Goal: Task Accomplishment & Management: Use online tool/utility

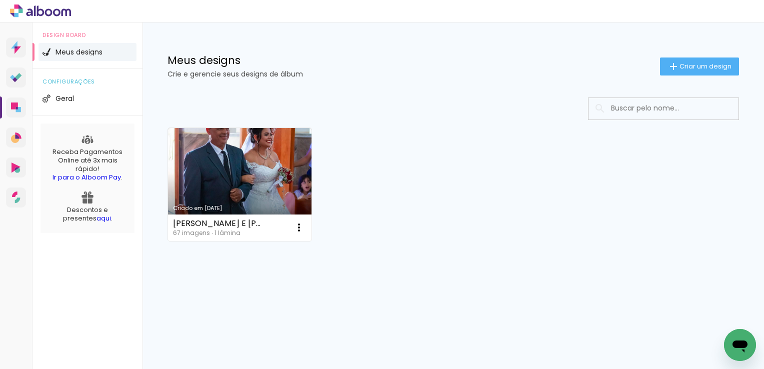
click at [237, 166] on link "Criado em [DATE]" at bounding box center [240, 184] width 144 height 113
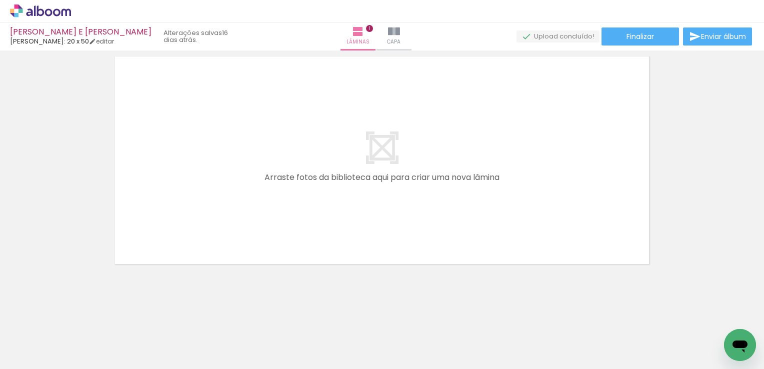
scroll to position [0, 438]
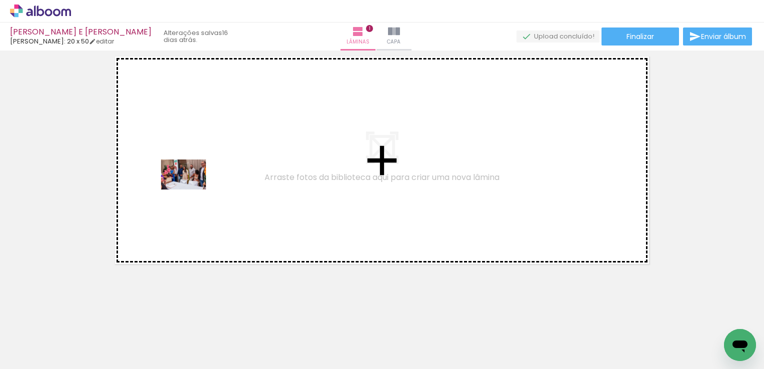
drag, startPoint x: 168, startPoint y: 338, endPoint x: 191, endPoint y: 190, distance: 150.4
click at [191, 190] on quentale-workspace at bounding box center [382, 184] width 764 height 369
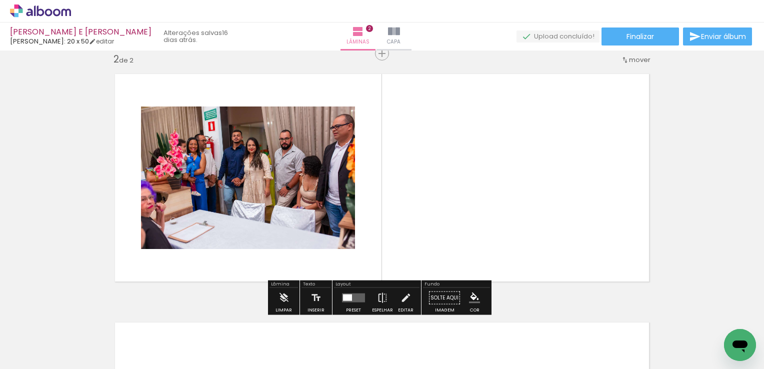
scroll to position [261, 0]
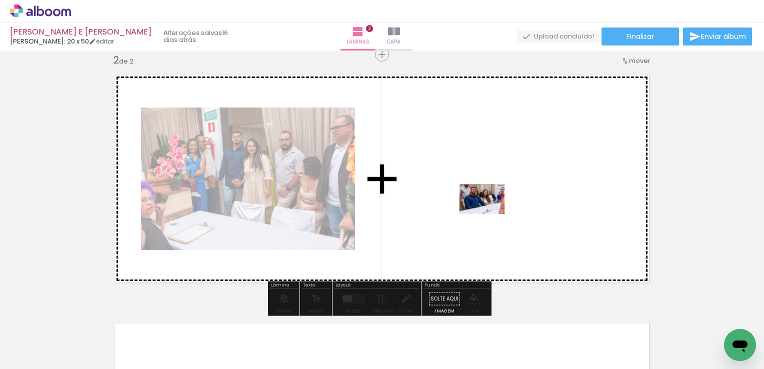
drag, startPoint x: 232, startPoint y: 337, endPoint x: 490, endPoint y: 214, distance: 285.3
click at [490, 214] on quentale-workspace at bounding box center [382, 184] width 764 height 369
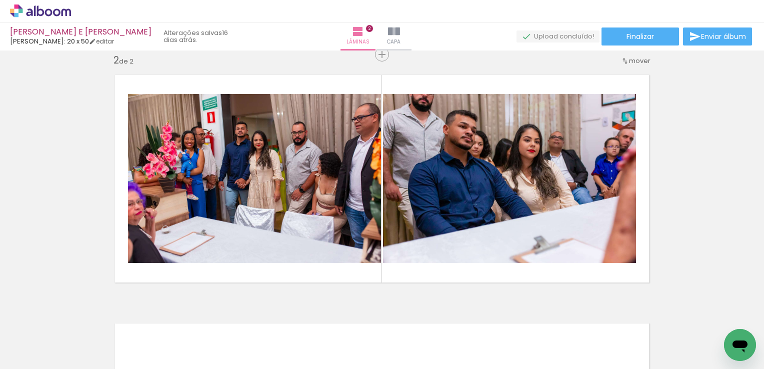
scroll to position [0, 724]
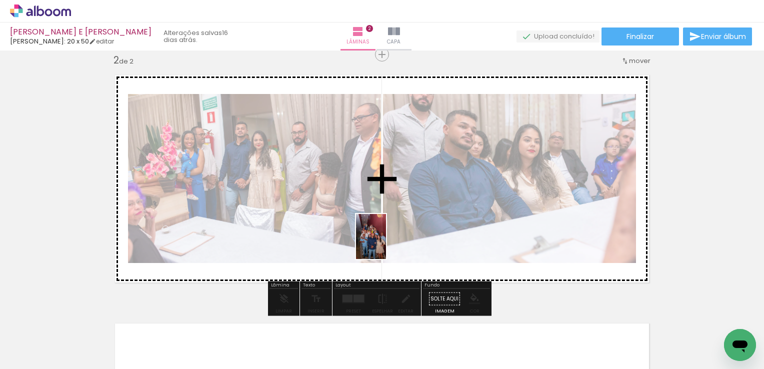
drag, startPoint x: 444, startPoint y: 342, endPoint x: 386, endPoint y: 244, distance: 113.9
click at [386, 244] on quentale-workspace at bounding box center [382, 184] width 764 height 369
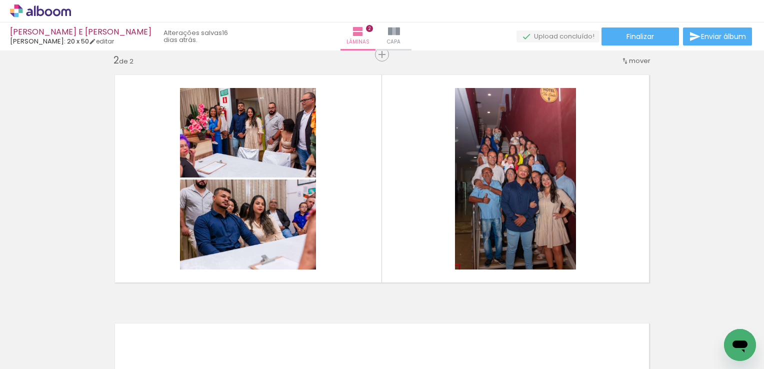
scroll to position [0, 585]
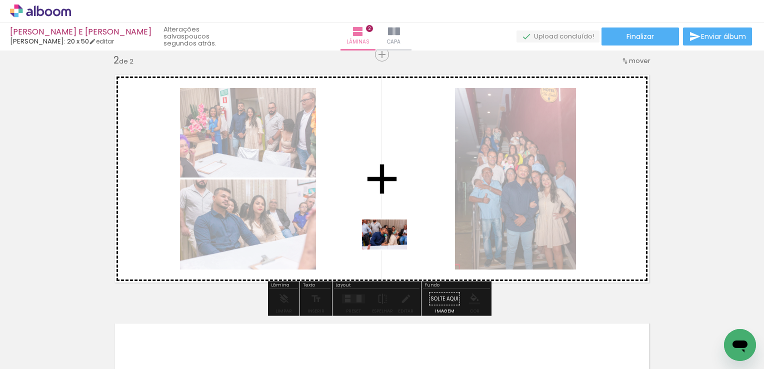
drag, startPoint x: 362, startPoint y: 347, endPoint x: 392, endPoint y: 250, distance: 101.6
click at [392, 250] on quentale-workspace at bounding box center [382, 184] width 764 height 369
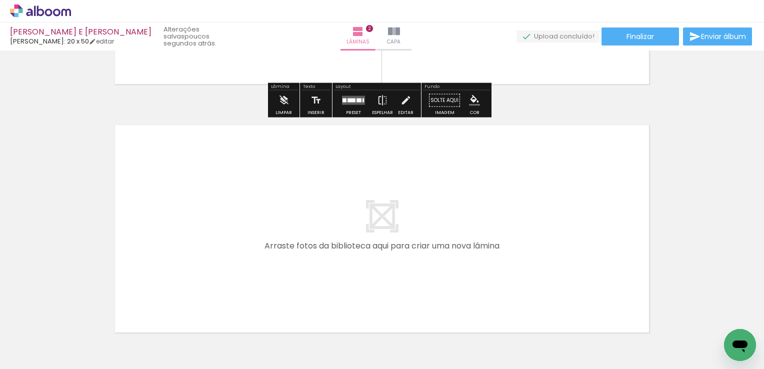
scroll to position [461, 0]
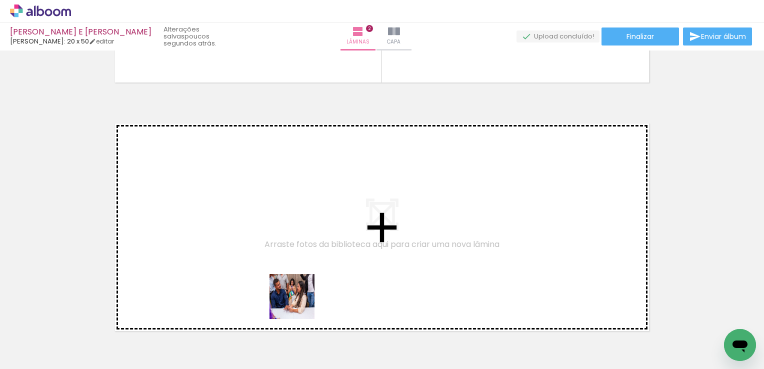
drag, startPoint x: 300, startPoint y: 341, endPoint x: 308, endPoint y: 279, distance: 62.6
click at [308, 279] on quentale-workspace at bounding box center [382, 184] width 764 height 369
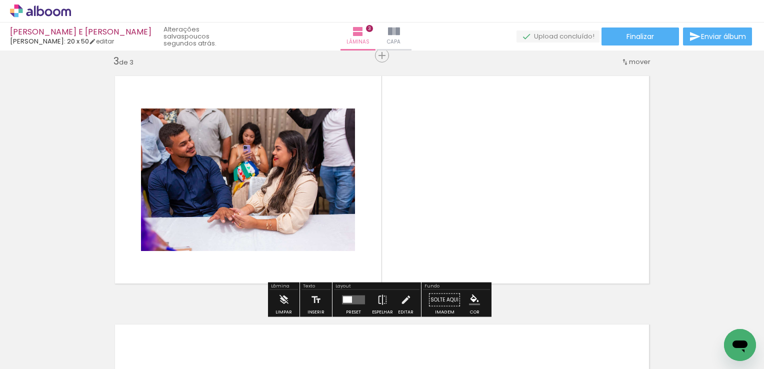
scroll to position [510, 0]
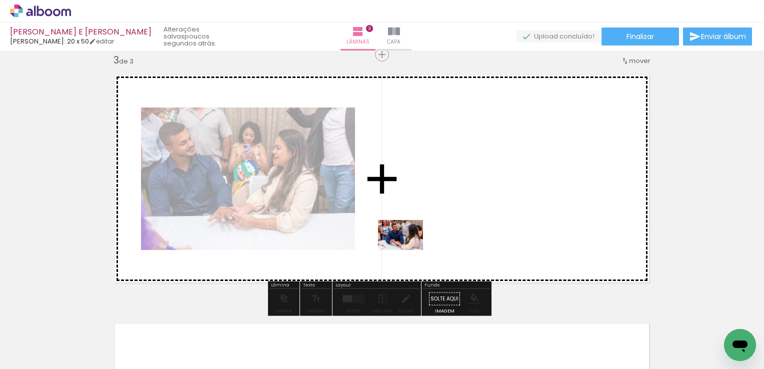
drag, startPoint x: 247, startPoint y: 343, endPoint x: 408, endPoint y: 250, distance: 186.5
click at [408, 250] on quentale-workspace at bounding box center [382, 184] width 764 height 369
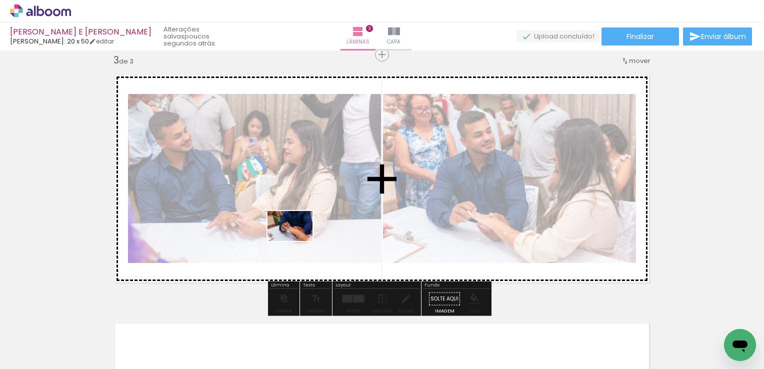
drag, startPoint x: 194, startPoint y: 343, endPoint x: 298, endPoint y: 241, distance: 145.4
click at [298, 241] on quentale-workspace at bounding box center [382, 184] width 764 height 369
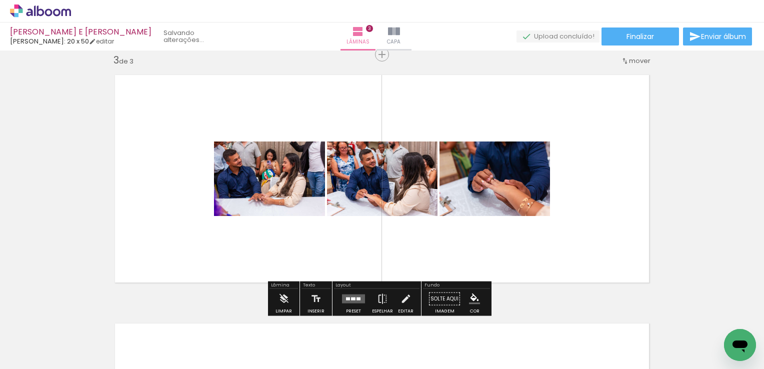
drag, startPoint x: 136, startPoint y: 336, endPoint x: 214, endPoint y: 273, distance: 100.3
click at [148, 321] on div at bounding box center [131, 336] width 45 height 30
drag, startPoint x: 214, startPoint y: 273, endPoint x: 223, endPoint y: 267, distance: 11.2
click at [223, 267] on div "Inserir lâmina 1 de 3 Inserir lâmina 2 de 3 Inserir lâmina 3 de 3" at bounding box center [382, 41] width 764 height 995
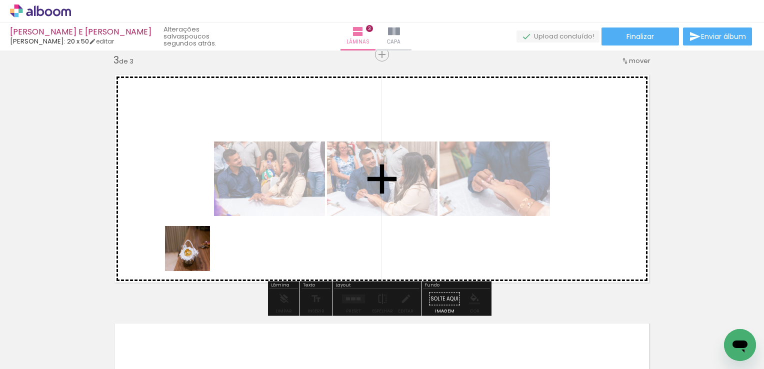
drag, startPoint x: 134, startPoint y: 338, endPoint x: 197, endPoint y: 254, distance: 105.1
click at [197, 254] on quentale-workspace at bounding box center [382, 184] width 764 height 369
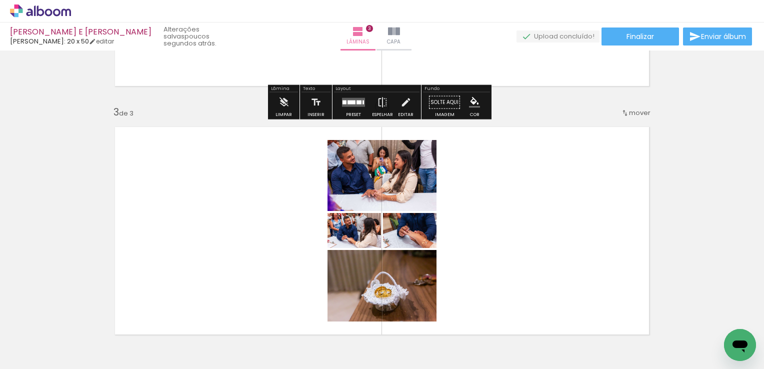
scroll to position [460, 0]
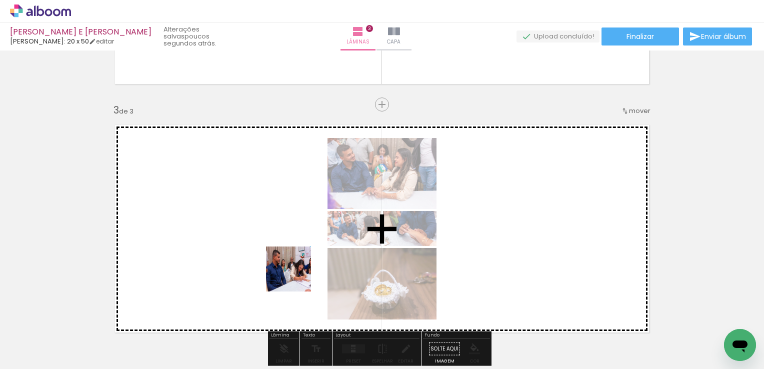
drag, startPoint x: 338, startPoint y: 339, endPoint x: 290, endPoint y: 267, distance: 86.2
click at [290, 267] on quentale-workspace at bounding box center [382, 184] width 764 height 369
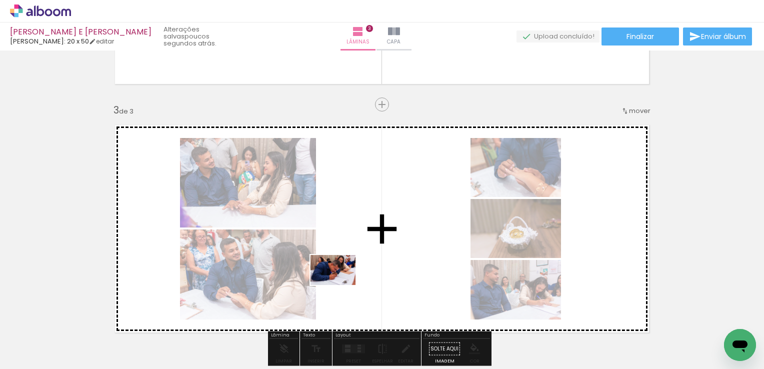
drag, startPoint x: 276, startPoint y: 344, endPoint x: 341, endPoint y: 285, distance: 87.5
click at [341, 285] on quentale-workspace at bounding box center [382, 184] width 764 height 369
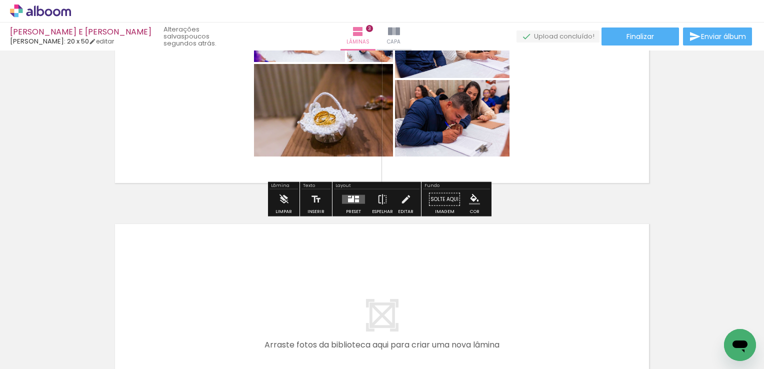
scroll to position [610, 0]
click at [348, 199] on div at bounding box center [351, 200] width 6 height 4
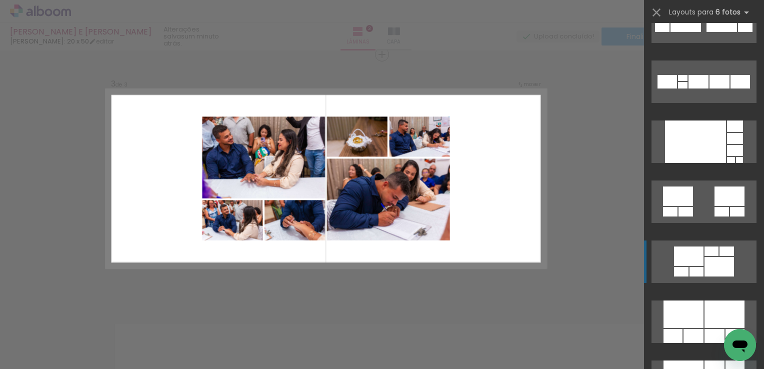
scroll to position [550, 0]
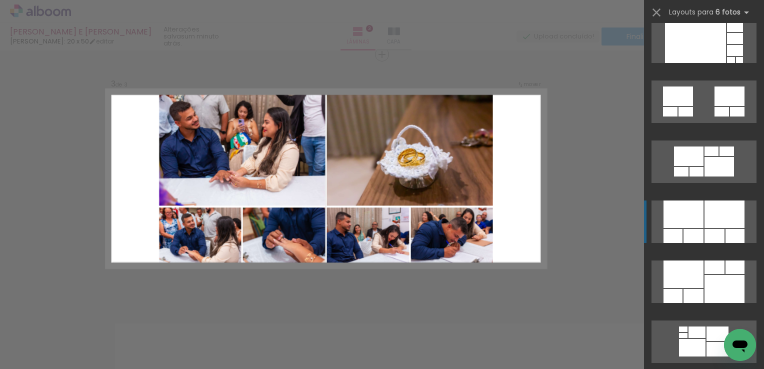
click at [699, 220] on div at bounding box center [684, 215] width 40 height 28
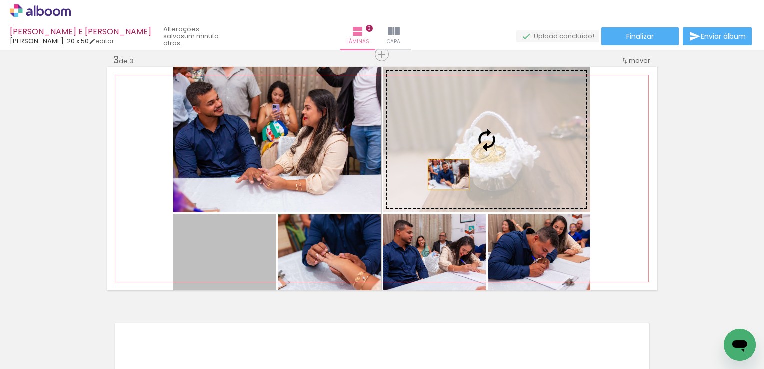
drag, startPoint x: 228, startPoint y: 270, endPoint x: 445, endPoint y: 175, distance: 237.5
click at [0, 0] on slot at bounding box center [0, 0] width 0 height 0
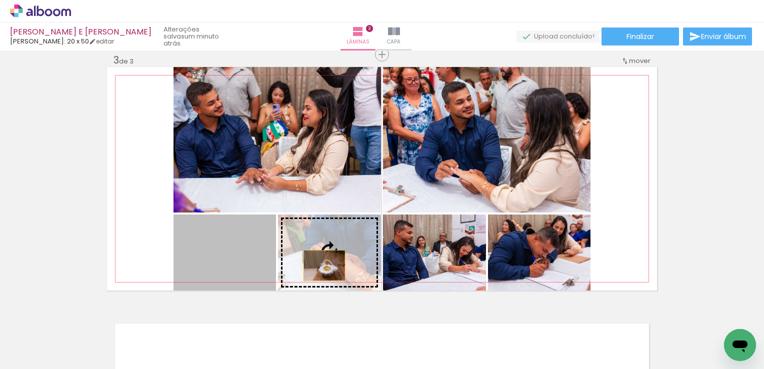
drag, startPoint x: 225, startPoint y: 264, endPoint x: 321, endPoint y: 266, distance: 96.1
click at [0, 0] on slot at bounding box center [0, 0] width 0 height 0
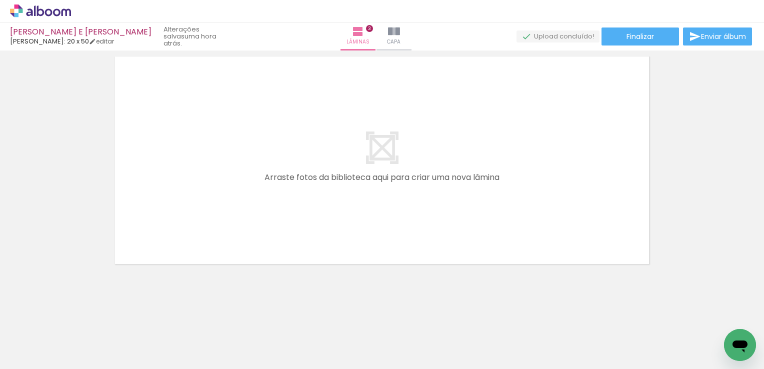
scroll to position [0, 0]
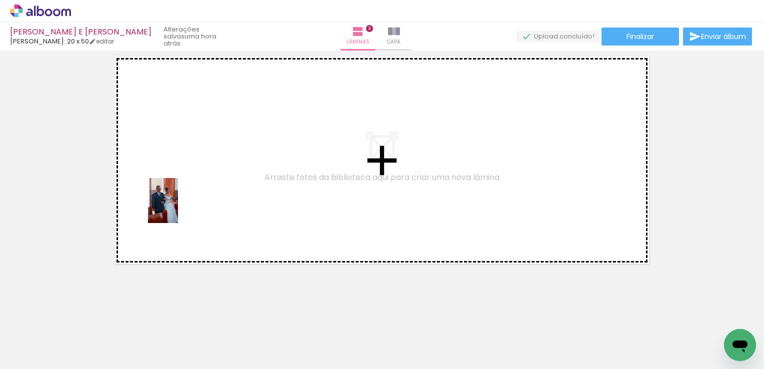
drag, startPoint x: 98, startPoint y: 338, endPoint x: 178, endPoint y: 208, distance: 152.3
click at [178, 208] on quentale-workspace at bounding box center [382, 184] width 764 height 369
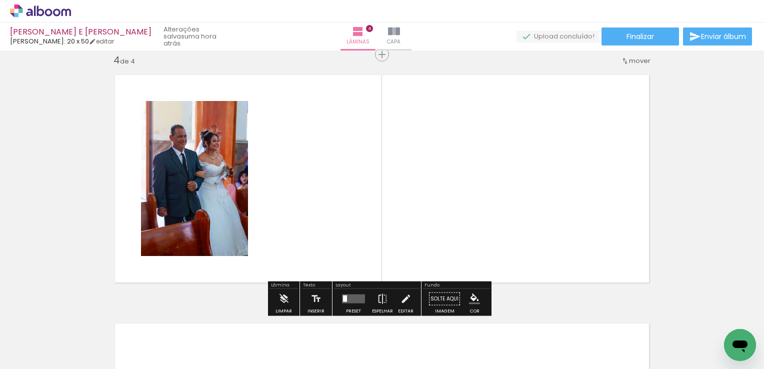
scroll to position [758, 0]
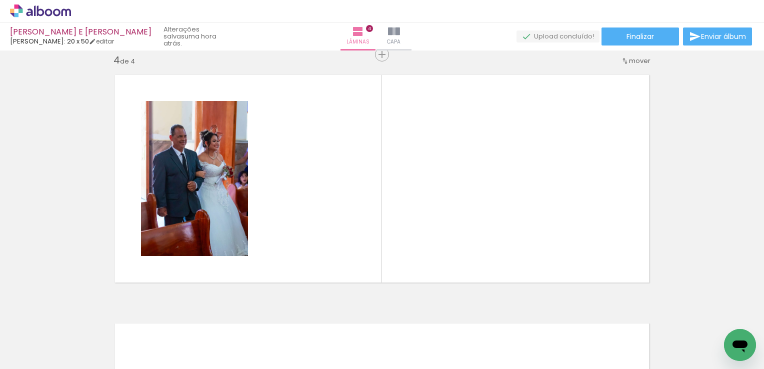
click at [161, 339] on div at bounding box center [156, 336] width 33 height 50
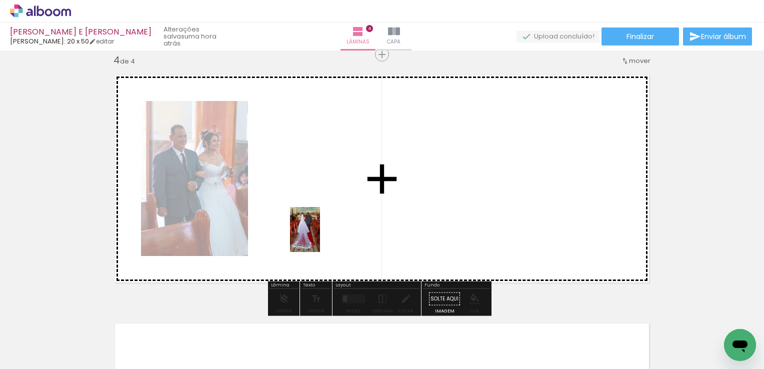
drag, startPoint x: 161, startPoint y: 339, endPoint x: 320, endPoint y: 237, distance: 189.0
click at [320, 237] on quentale-workspace at bounding box center [382, 184] width 764 height 369
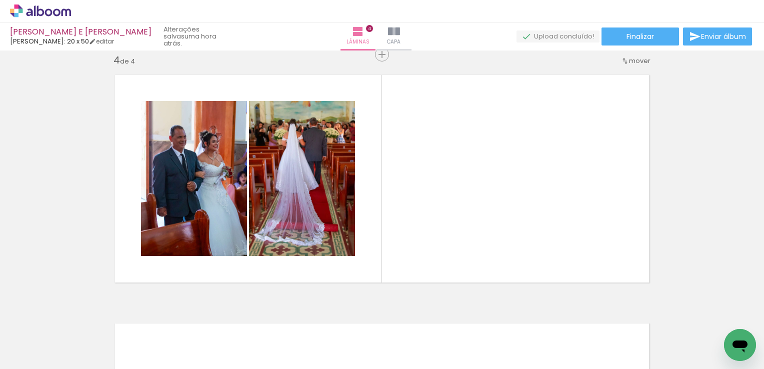
click at [220, 347] on div at bounding box center [213, 335] width 50 height 33
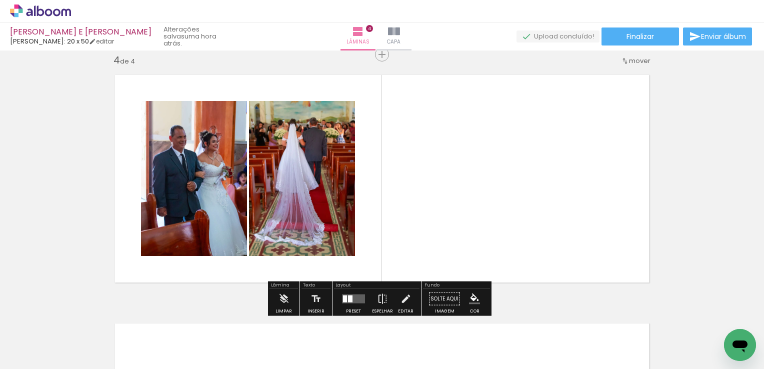
click at [392, 249] on quentale-layouter at bounding box center [382, 179] width 550 height 224
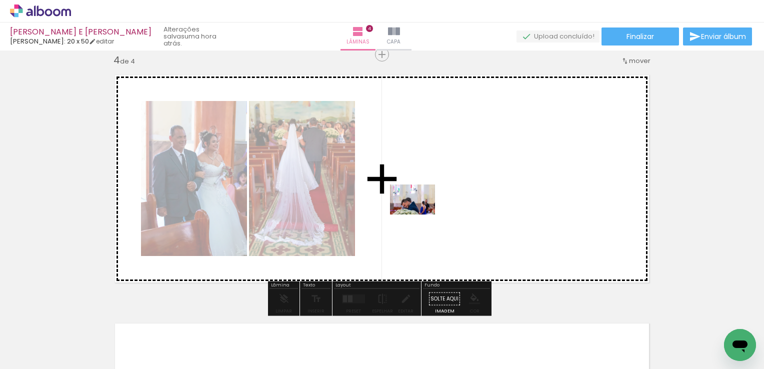
drag, startPoint x: 216, startPoint y: 333, endPoint x: 420, endPoint y: 215, distance: 235.8
click at [420, 215] on quentale-workspace at bounding box center [382, 184] width 764 height 369
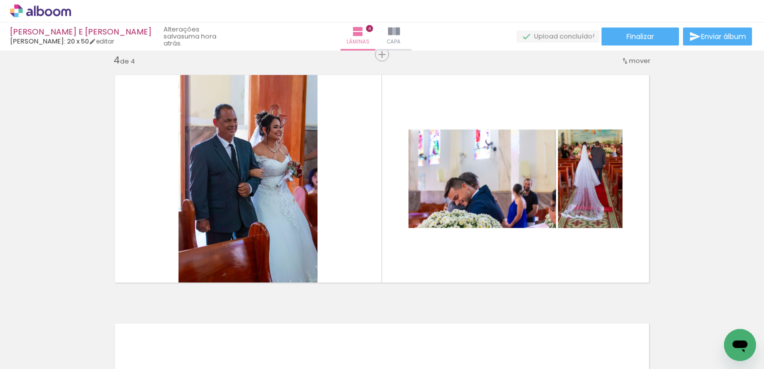
scroll to position [0, 1030]
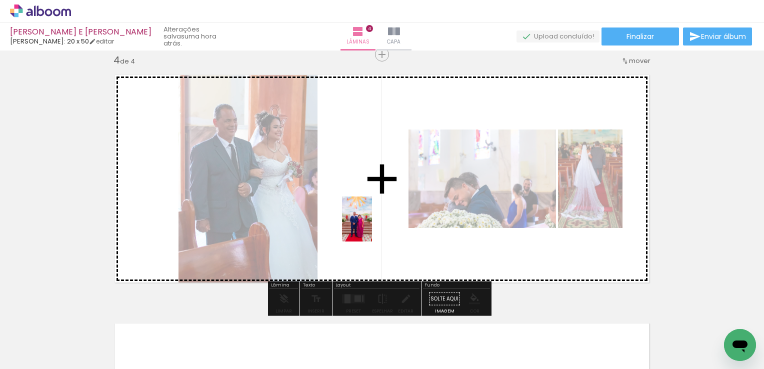
drag, startPoint x: 252, startPoint y: 335, endPoint x: 372, endPoint y: 227, distance: 162.3
click at [372, 227] on quentale-workspace at bounding box center [382, 184] width 764 height 369
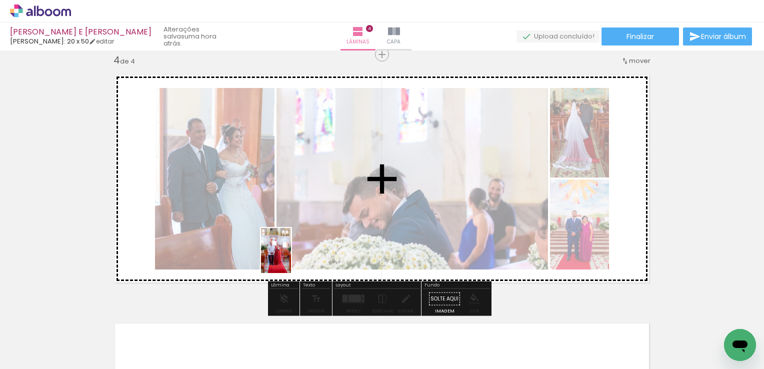
drag, startPoint x: 308, startPoint y: 339, endPoint x: 291, endPoint y: 258, distance: 82.7
click at [291, 258] on quentale-workspace at bounding box center [382, 184] width 764 height 369
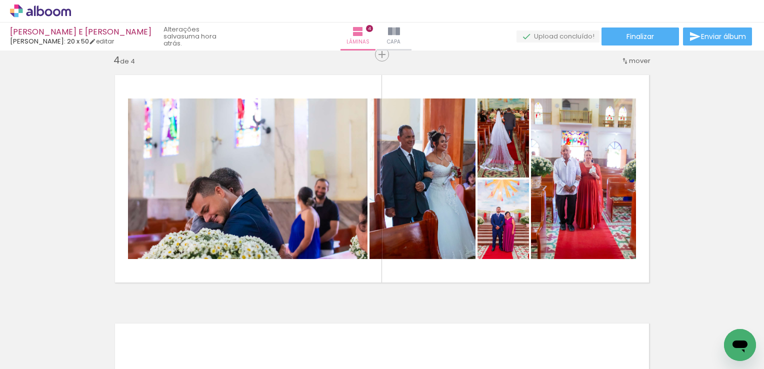
scroll to position [0, 1251]
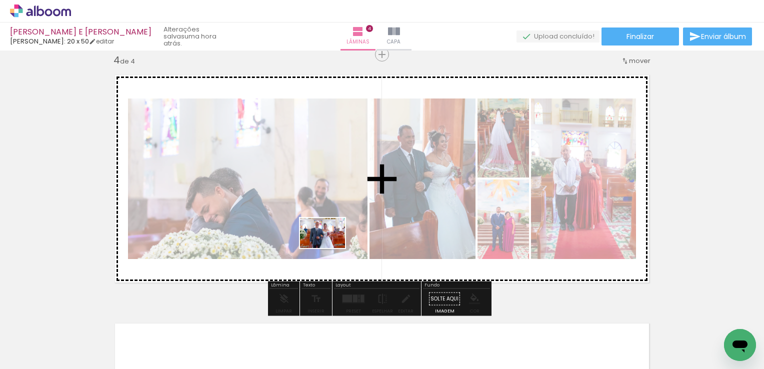
drag, startPoint x: 260, startPoint y: 345, endPoint x: 330, endPoint y: 248, distance: 119.7
click at [330, 248] on quentale-workspace at bounding box center [382, 184] width 764 height 369
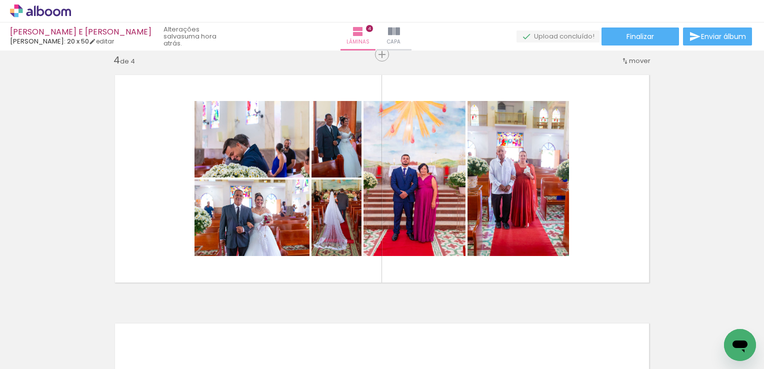
scroll to position [0, 337]
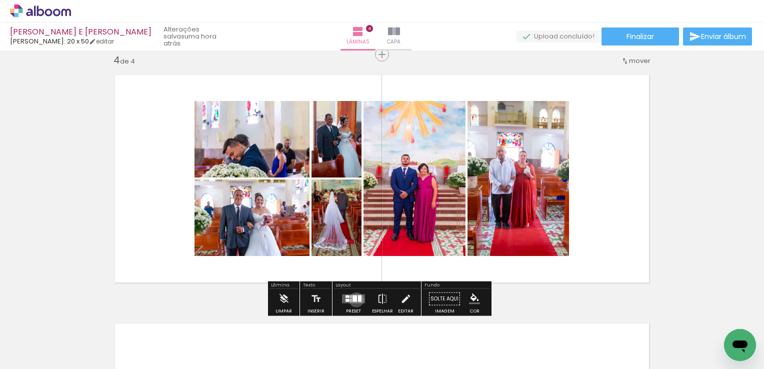
click at [354, 300] on div at bounding box center [355, 299] width 5 height 7
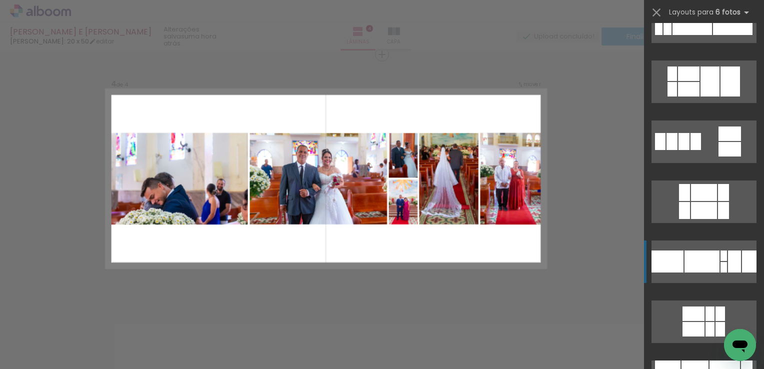
scroll to position [250, 0]
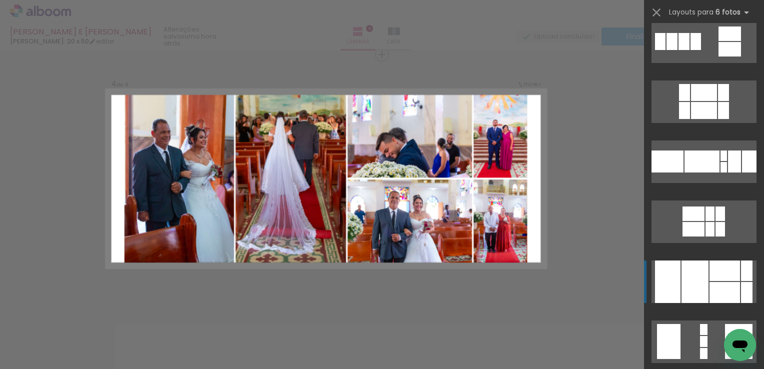
click at [694, 283] on div at bounding box center [695, 282] width 27 height 43
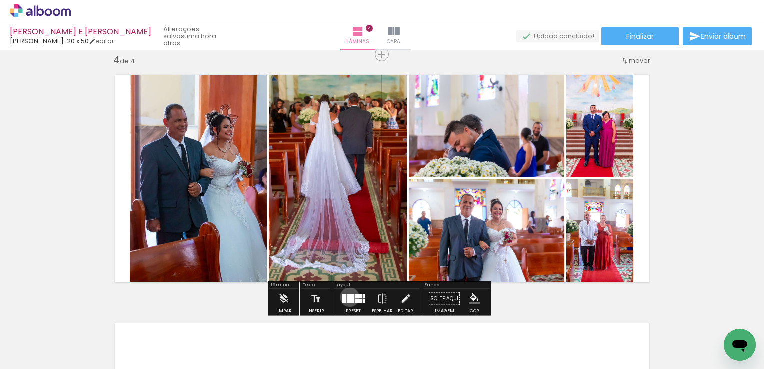
click at [348, 297] on div at bounding box center [351, 299] width 7 height 9
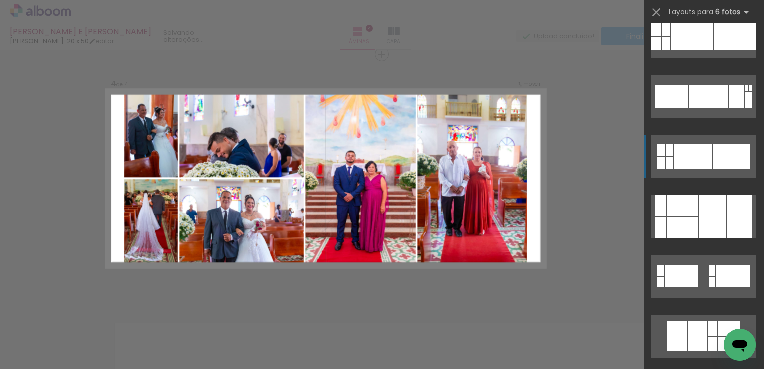
scroll to position [2131, 0]
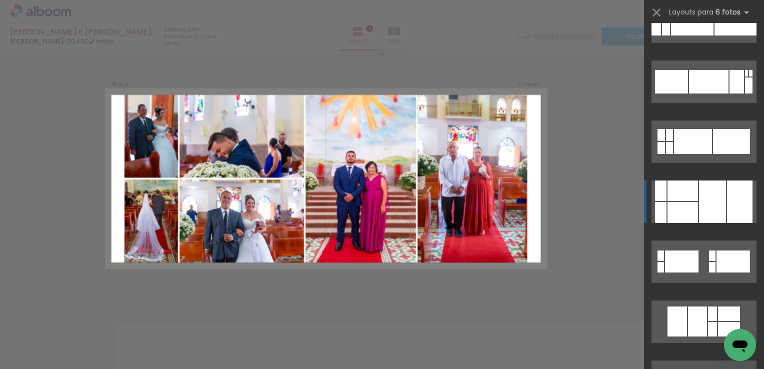
click at [699, 200] on div at bounding box center [712, 202] width 27 height 43
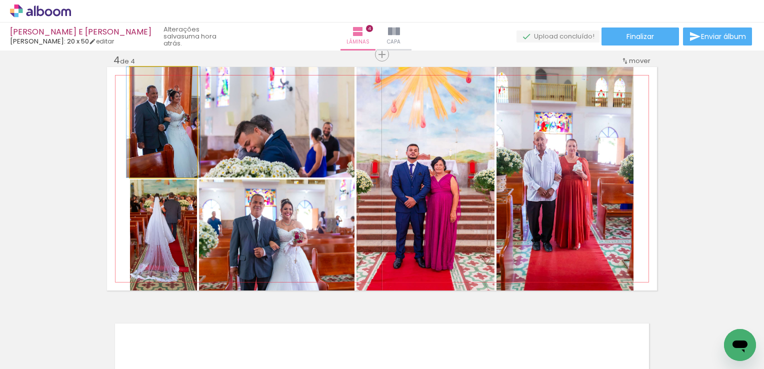
click at [158, 124] on quentale-photo at bounding box center [163, 122] width 67 height 111
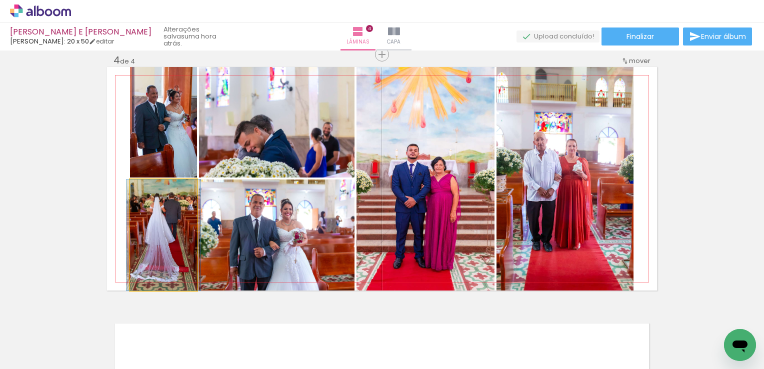
click at [163, 231] on quentale-photo at bounding box center [163, 235] width 67 height 111
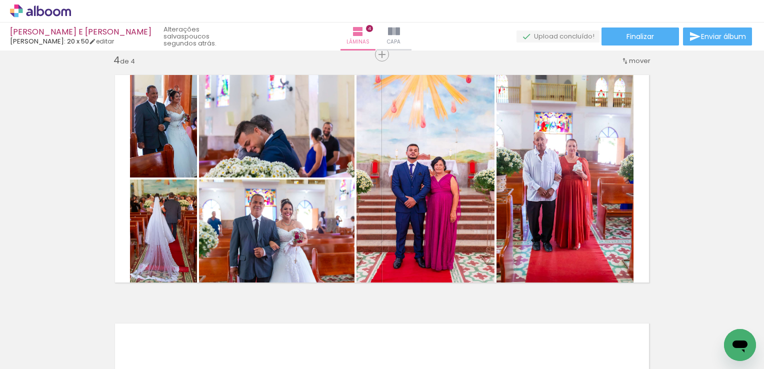
scroll to position [0, 322]
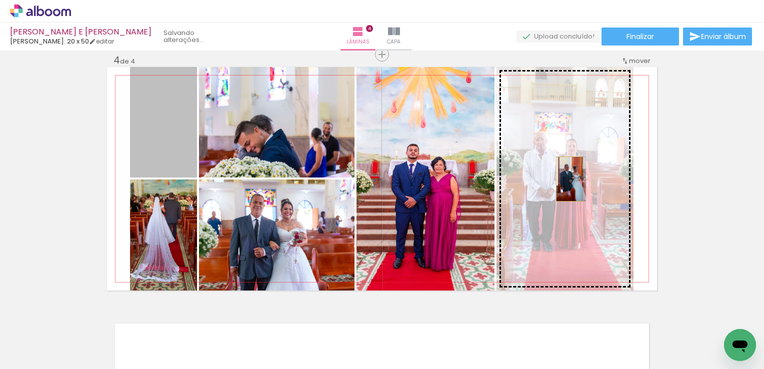
drag, startPoint x: 168, startPoint y: 143, endPoint x: 566, endPoint y: 179, distance: 399.9
click at [0, 0] on slot at bounding box center [0, 0] width 0 height 0
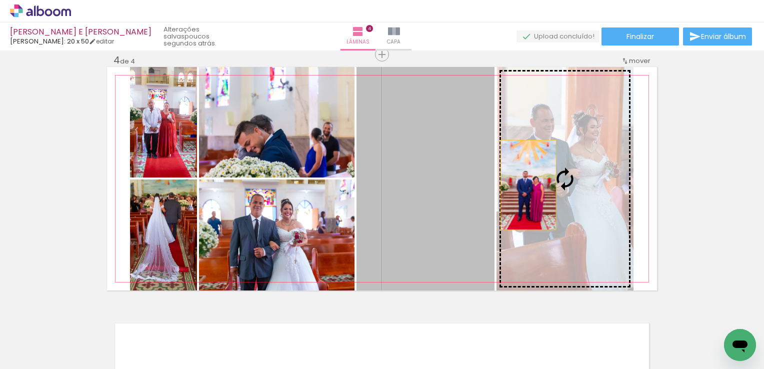
drag, startPoint x: 431, startPoint y: 184, endPoint x: 525, endPoint y: 185, distance: 93.6
click at [0, 0] on slot at bounding box center [0, 0] width 0 height 0
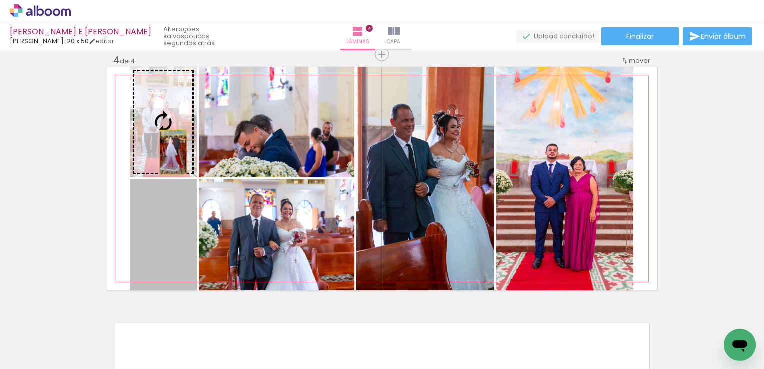
drag, startPoint x: 168, startPoint y: 241, endPoint x: 170, endPoint y: 153, distance: 88.1
click at [0, 0] on slot at bounding box center [0, 0] width 0 height 0
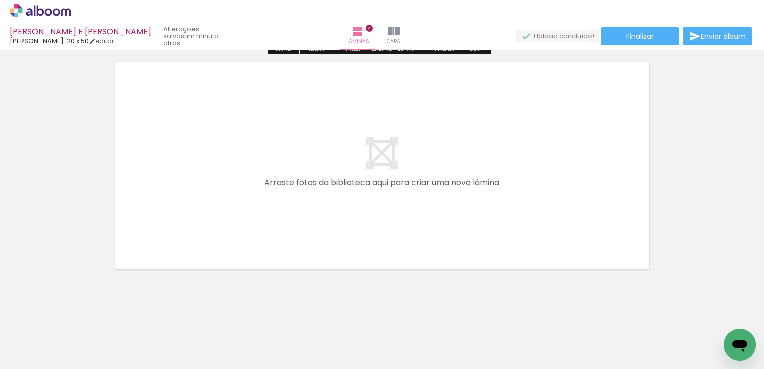
scroll to position [1026, 0]
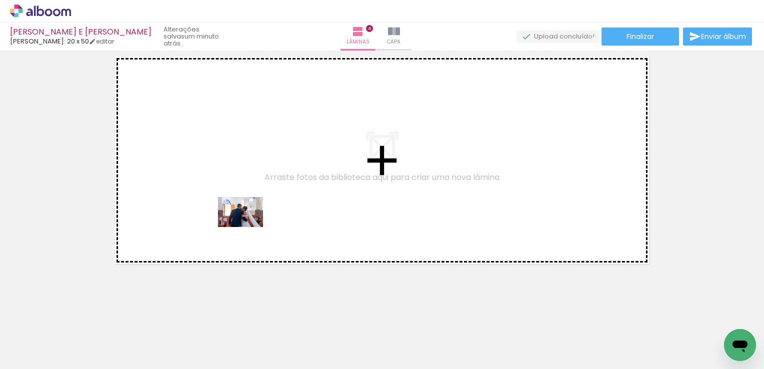
drag, startPoint x: 236, startPoint y: 341, endPoint x: 248, endPoint y: 227, distance: 114.8
click at [248, 227] on quentale-workspace at bounding box center [382, 184] width 764 height 369
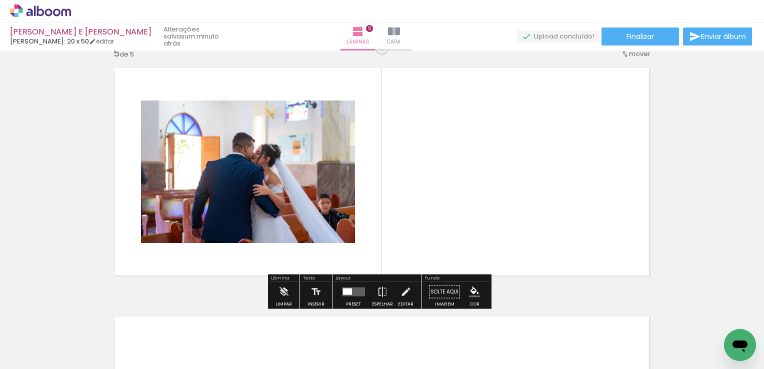
scroll to position [1007, 0]
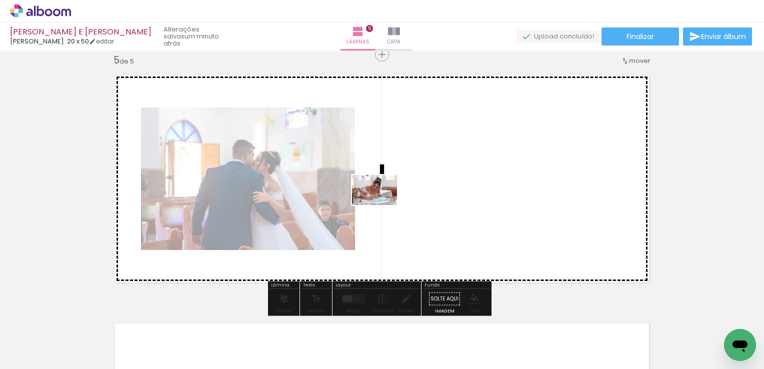
drag, startPoint x: 178, startPoint y: 343, endPoint x: 382, endPoint y: 205, distance: 246.6
click at [382, 205] on quentale-workspace at bounding box center [382, 184] width 764 height 369
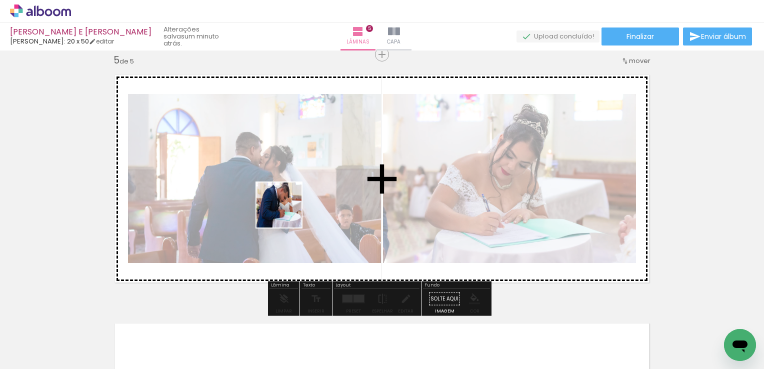
drag, startPoint x: 119, startPoint y: 339, endPoint x: 288, endPoint y: 212, distance: 210.8
click at [288, 212] on quentale-workspace at bounding box center [382, 184] width 764 height 369
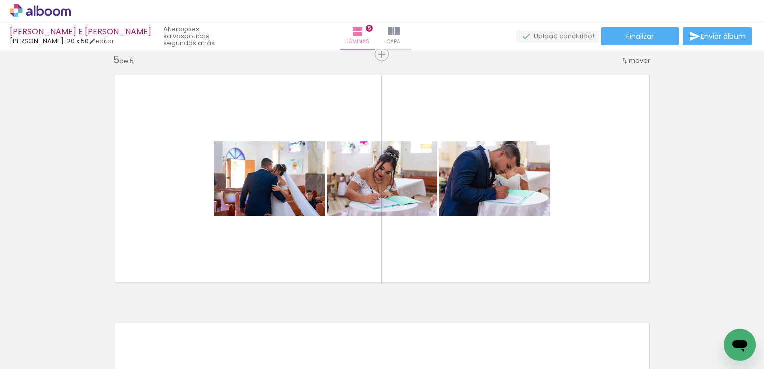
scroll to position [0, 1316]
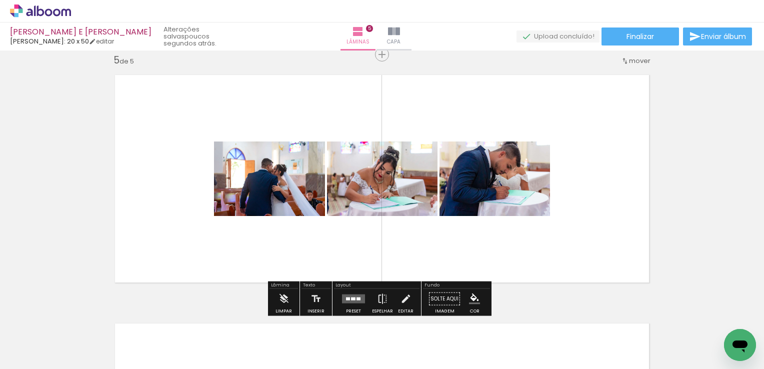
click at [138, 336] on div at bounding box center [129, 335] width 50 height 33
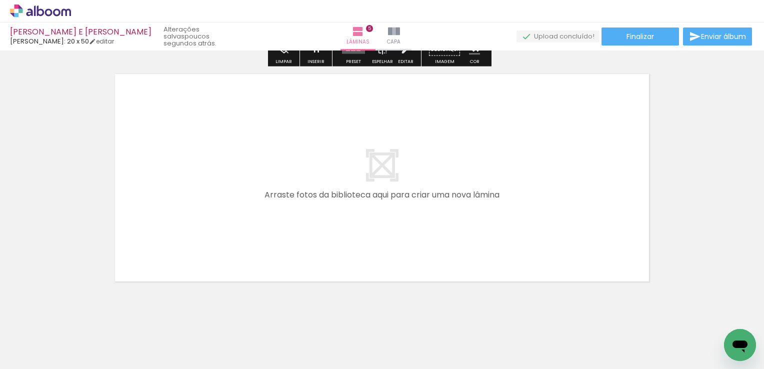
scroll to position [1257, 0]
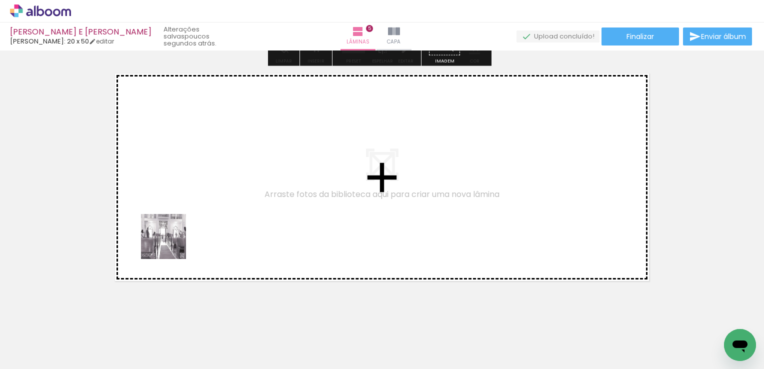
drag, startPoint x: 126, startPoint y: 339, endPoint x: 172, endPoint y: 243, distance: 105.9
click at [172, 243] on quentale-workspace at bounding box center [382, 184] width 764 height 369
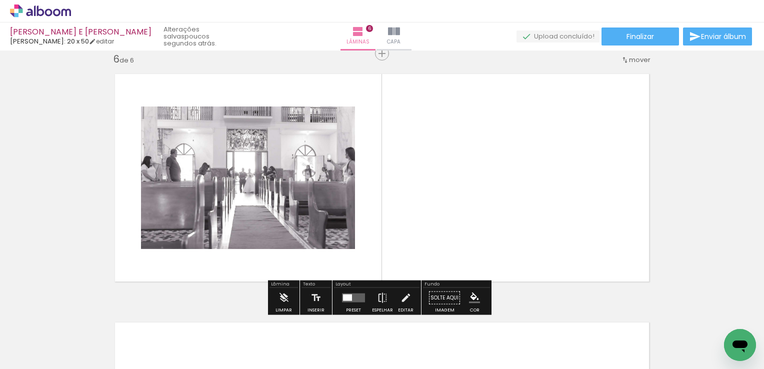
scroll to position [1256, 0]
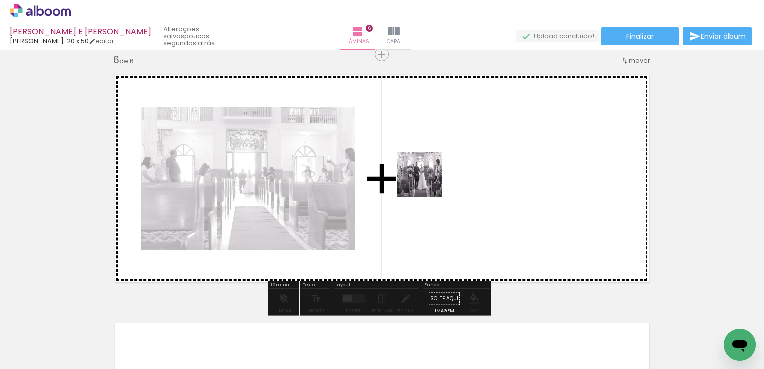
drag, startPoint x: 348, startPoint y: 343, endPoint x: 428, endPoint y: 183, distance: 179.4
click at [428, 183] on quentale-workspace at bounding box center [382, 184] width 764 height 369
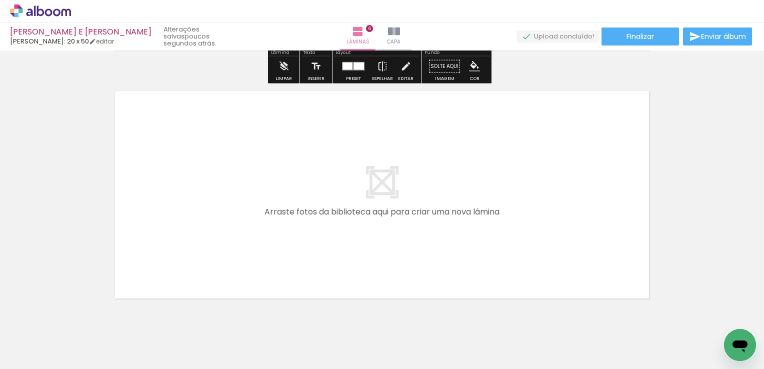
scroll to position [1473, 0]
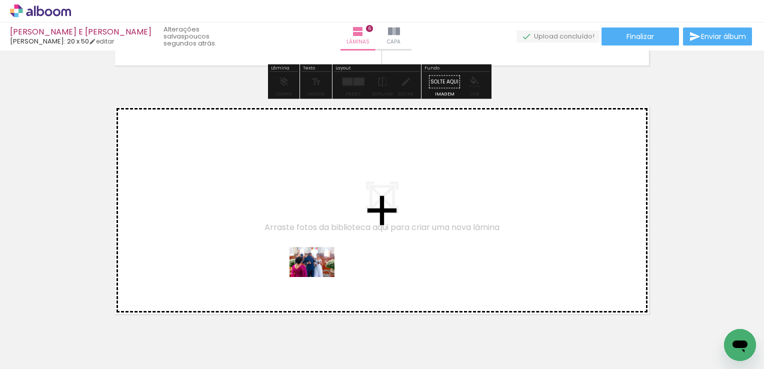
drag, startPoint x: 300, startPoint y: 343, endPoint x: 320, endPoint y: 277, distance: 68.4
click at [320, 277] on quentale-workspace at bounding box center [382, 184] width 764 height 369
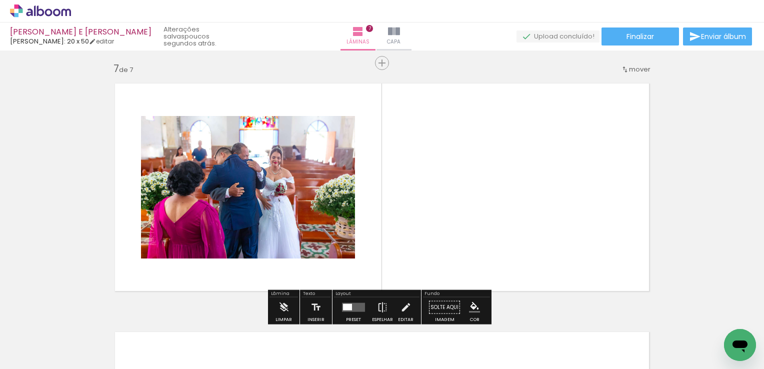
scroll to position [1504, 0]
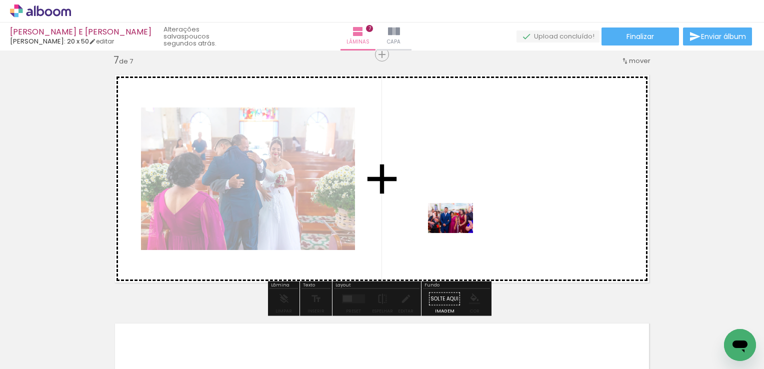
drag, startPoint x: 241, startPoint y: 346, endPoint x: 458, endPoint y: 233, distance: 244.8
click at [458, 233] on quentale-workspace at bounding box center [382, 184] width 764 height 369
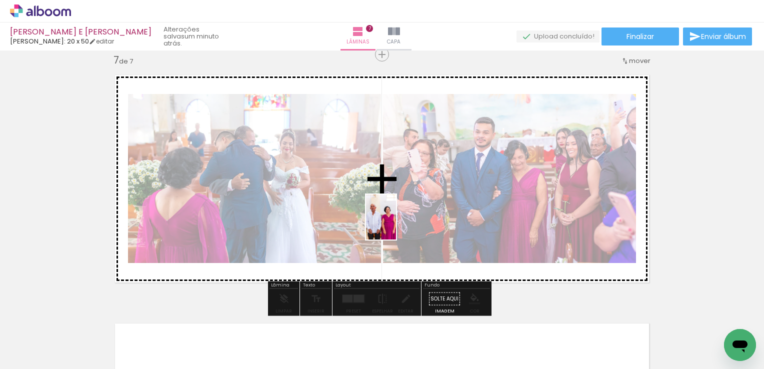
click at [396, 225] on quentale-workspace at bounding box center [382, 184] width 764 height 369
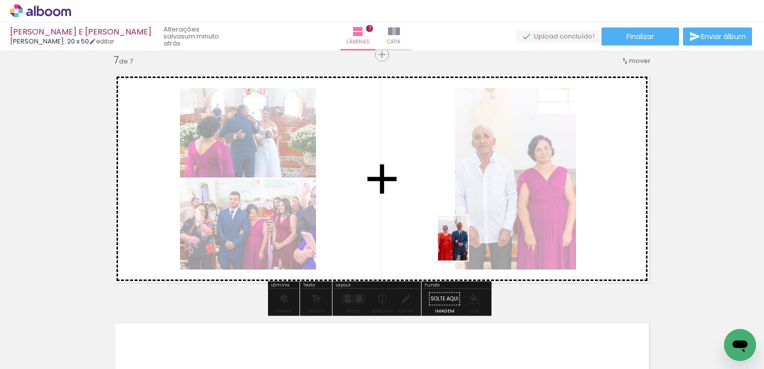
drag, startPoint x: 530, startPoint y: 339, endPoint x: 468, endPoint y: 246, distance: 111.8
click at [468, 246] on quentale-workspace at bounding box center [382, 184] width 764 height 369
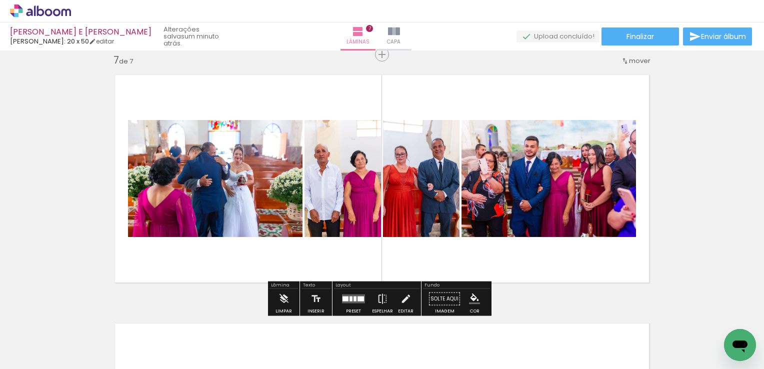
click at [354, 297] on div at bounding box center [355, 299] width 3 height 5
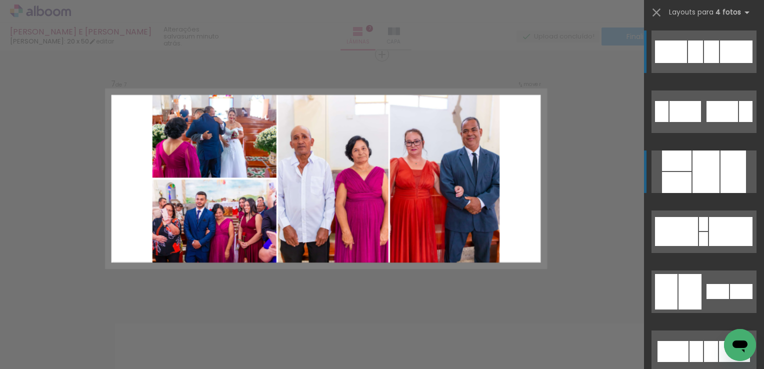
click at [693, 179] on div at bounding box center [706, 172] width 27 height 43
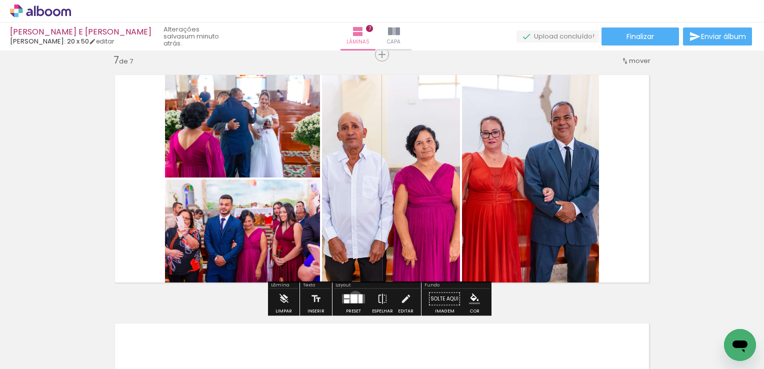
click at [353, 297] on div at bounding box center [354, 299] width 7 height 9
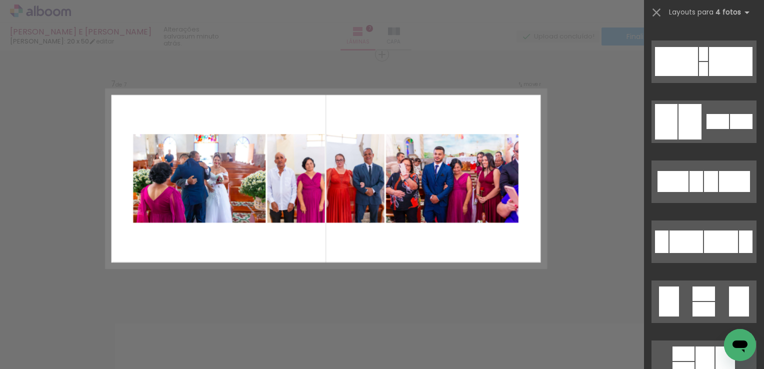
scroll to position [220, 0]
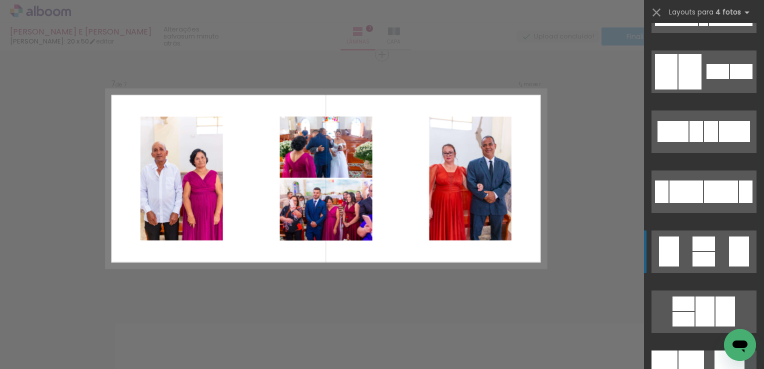
click at [704, 255] on div at bounding box center [704, 259] width 23 height 15
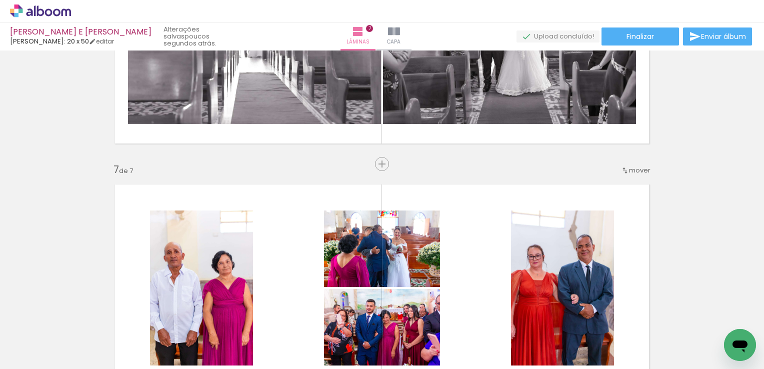
scroll to position [1454, 0]
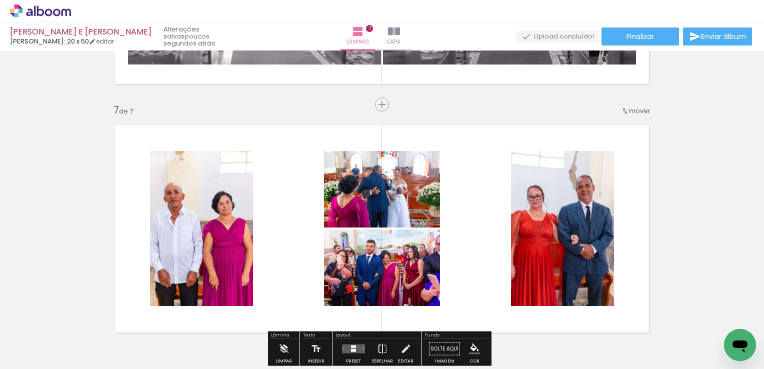
click at [629, 113] on span "mover" at bounding box center [640, 111] width 22 height 10
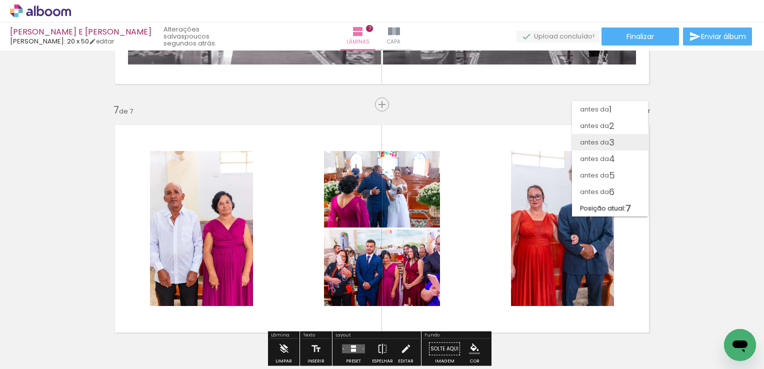
click at [605, 139] on span "antes da" at bounding box center [594, 142] width 29 height 17
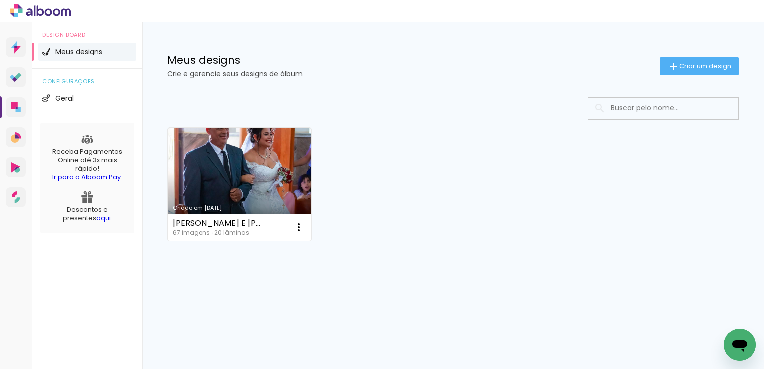
click at [41, 11] on icon at bounding box center [40, 11] width 61 height 13
